Goal: Find specific page/section: Find specific page/section

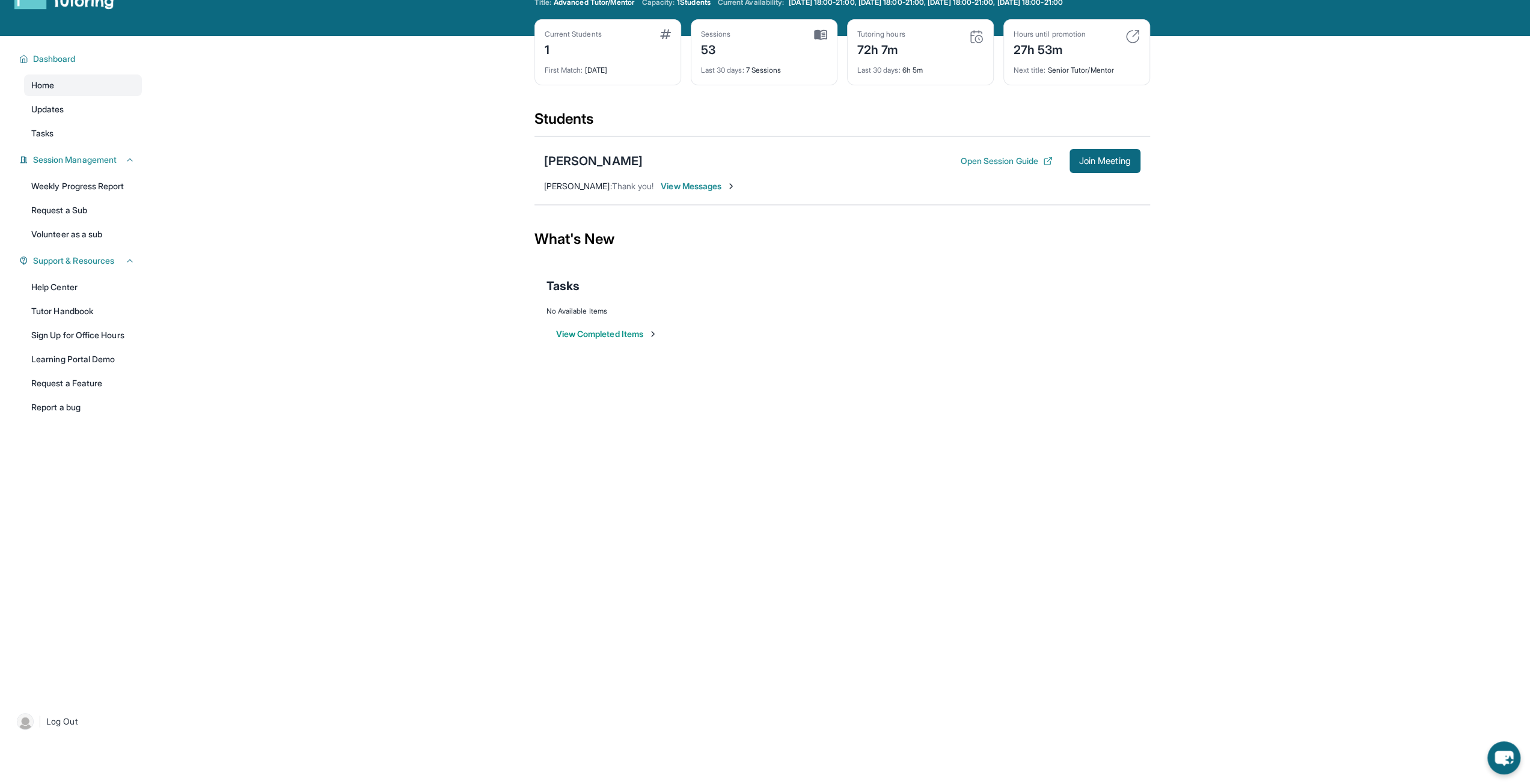
scroll to position [77, 0]
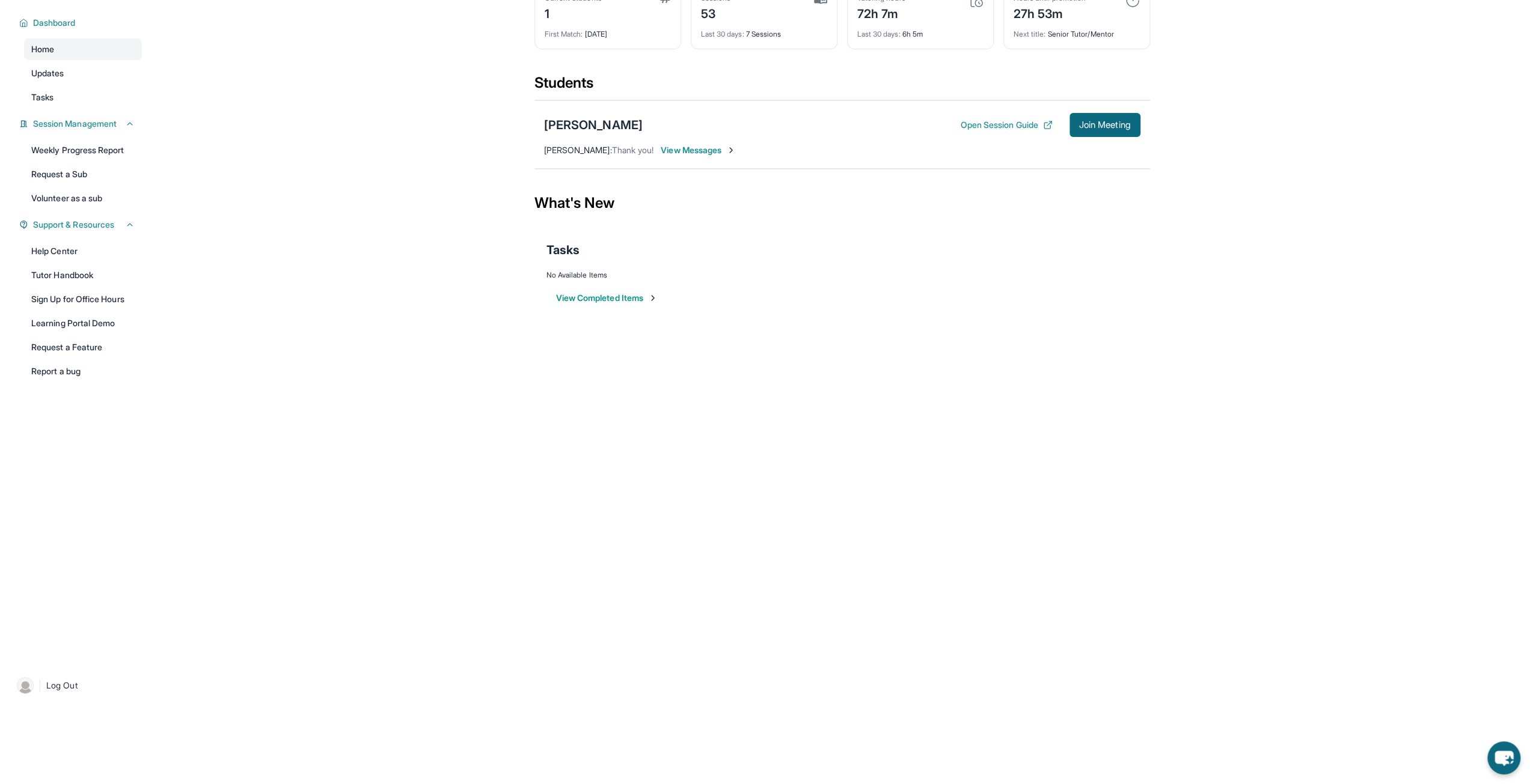
click at [609, 298] on button "View Completed Items" at bounding box center [606, 298] width 102 height 12
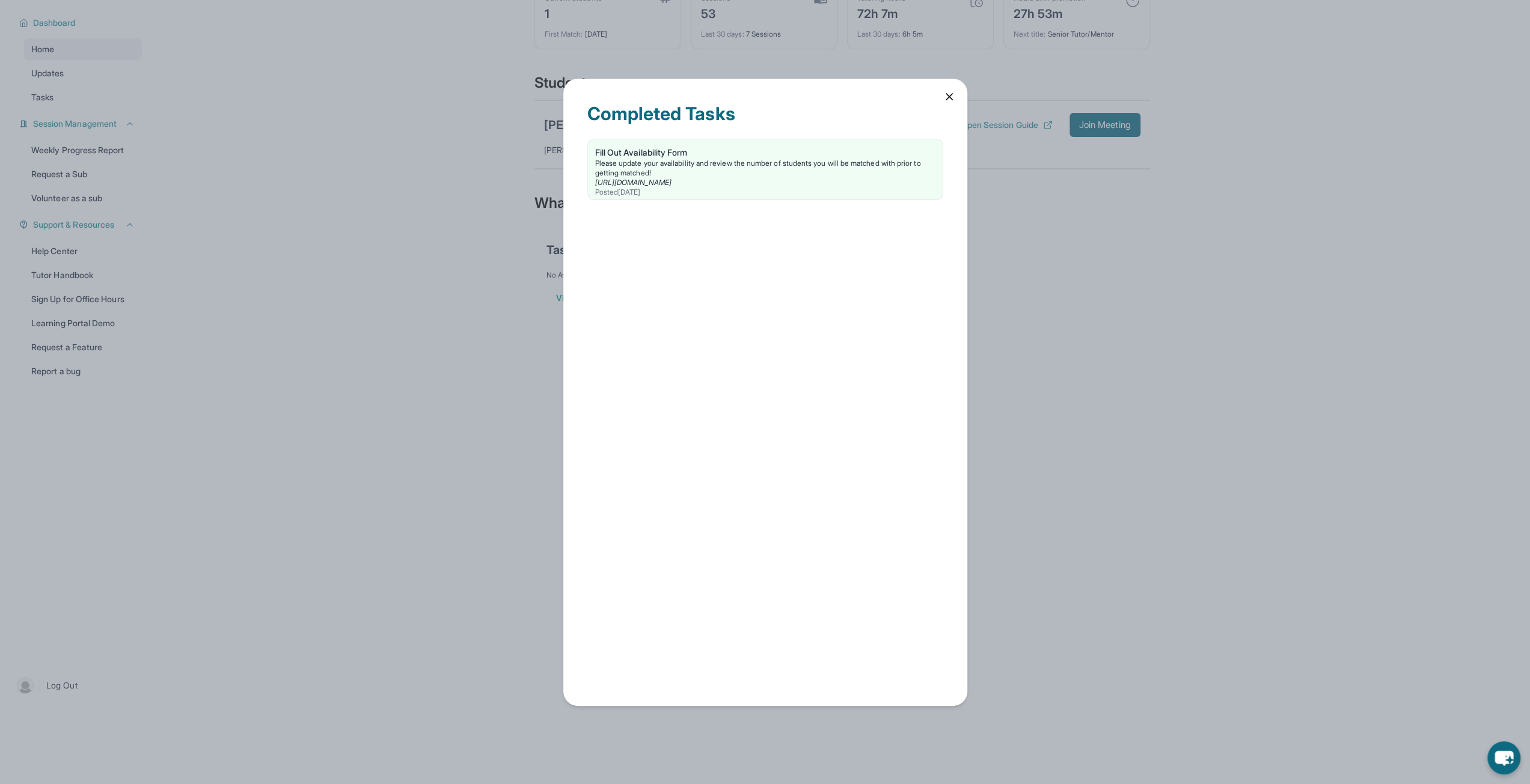
click at [951, 95] on icon at bounding box center [949, 97] width 12 height 12
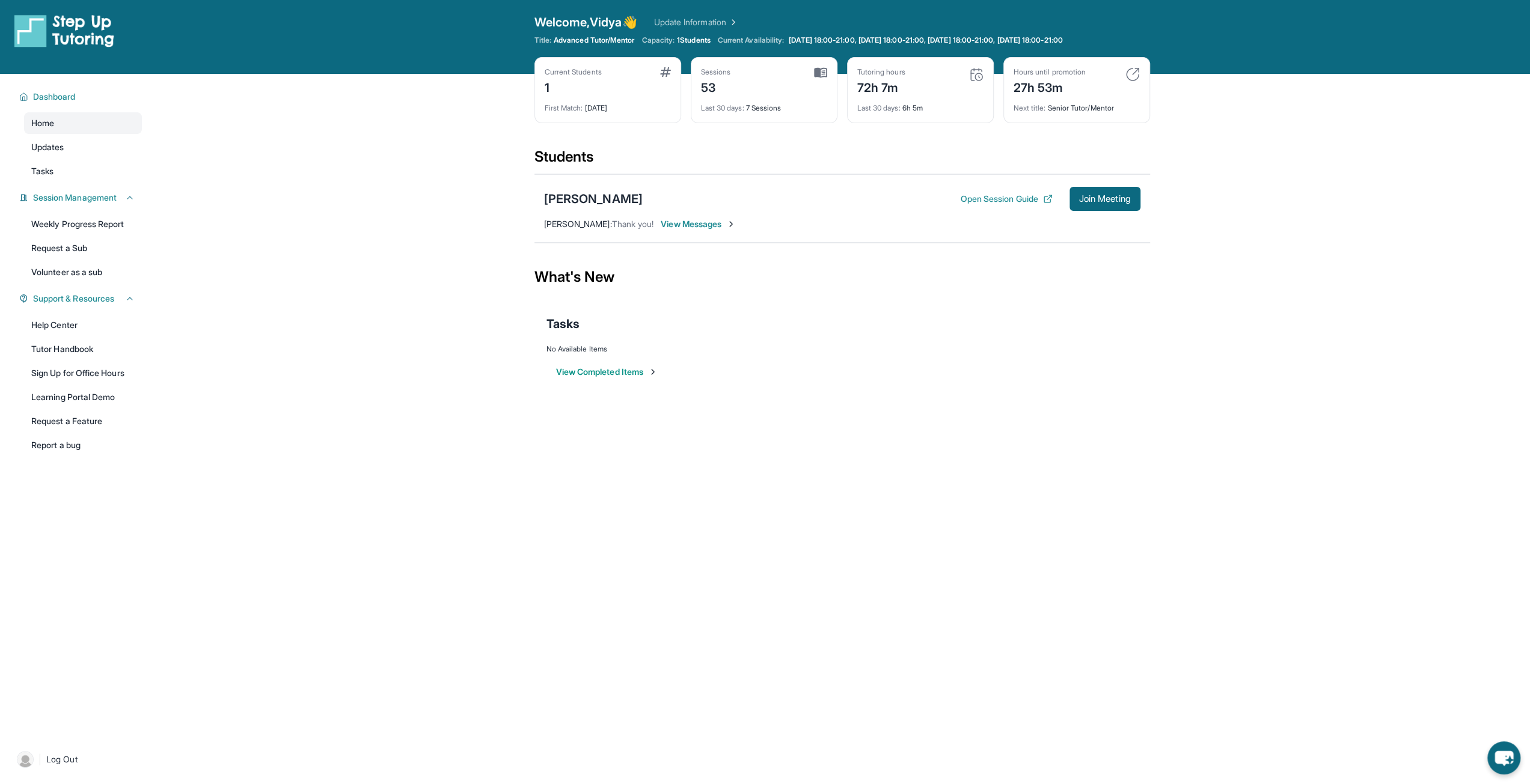
scroll to position [0, 0]
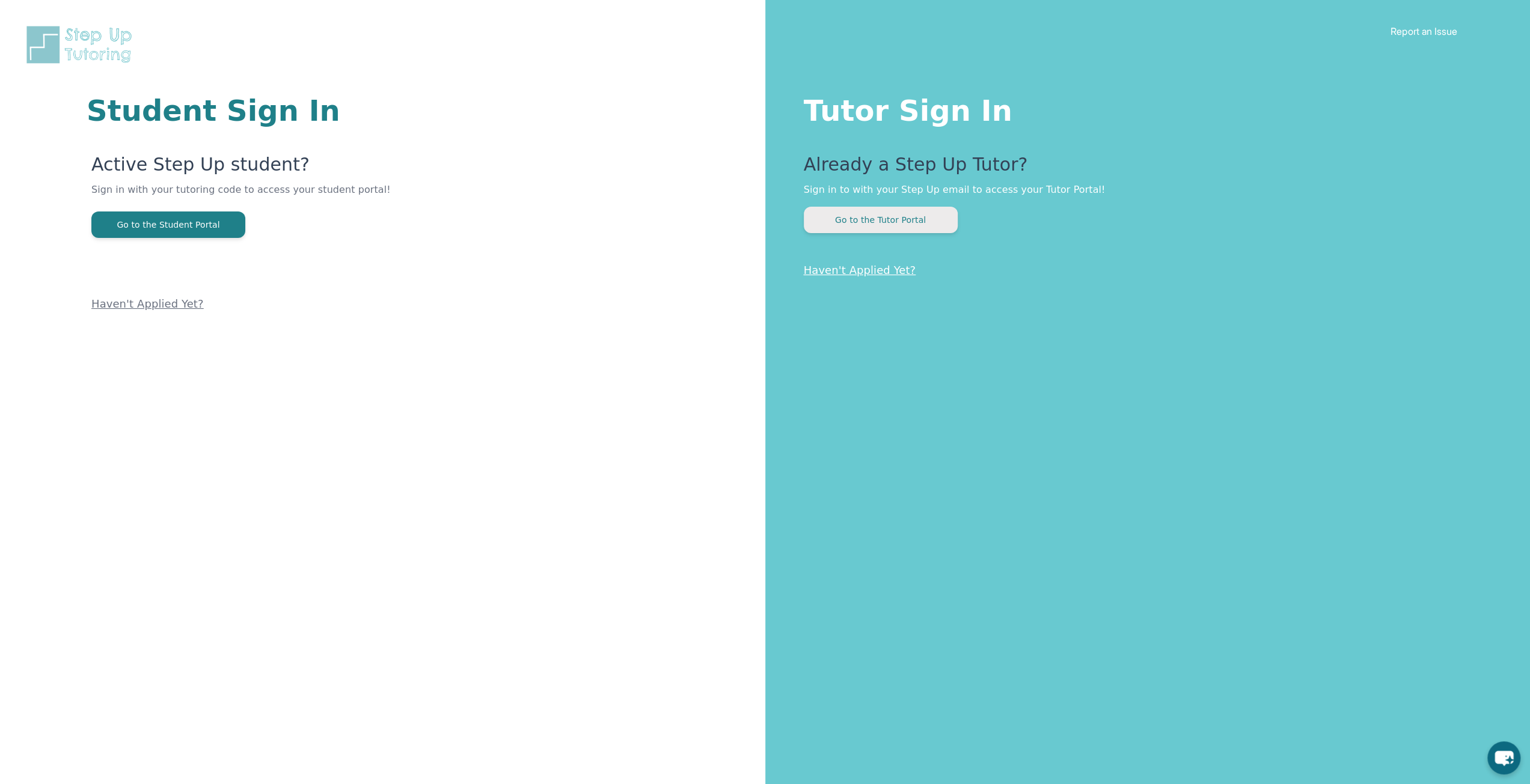
click at [877, 222] on button "Go to the Tutor Portal" at bounding box center [880, 220] width 154 height 27
